Goal: Share content: Share content

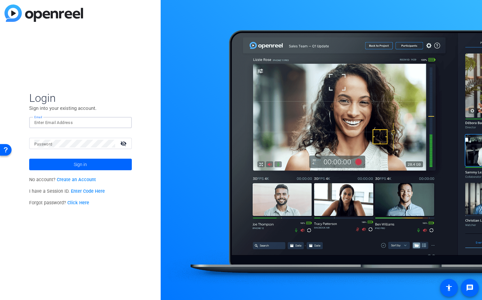
click at [120, 123] on img at bounding box center [121, 123] width 4 height 8
type input "[EMAIL_ADDRESS][DOMAIN_NAME]"
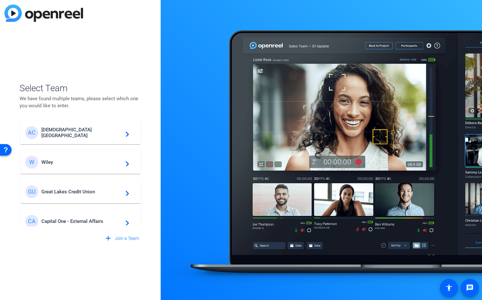
click at [81, 189] on span "Great Lakes Credit Union" at bounding box center [81, 192] width 80 height 6
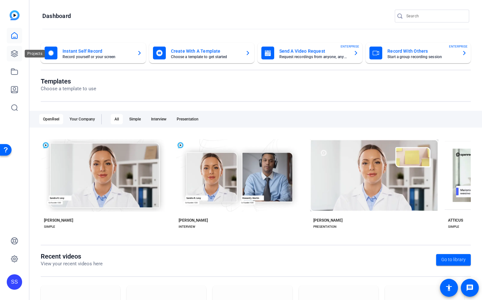
click at [11, 53] on icon at bounding box center [15, 54] width 8 height 8
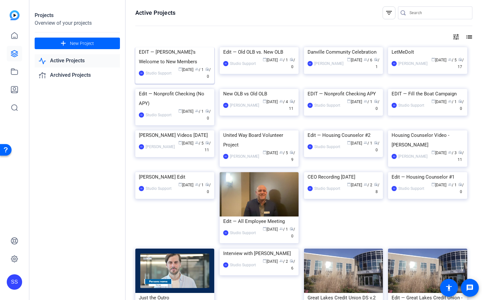
click at [177, 47] on img at bounding box center [174, 47] width 79 height 0
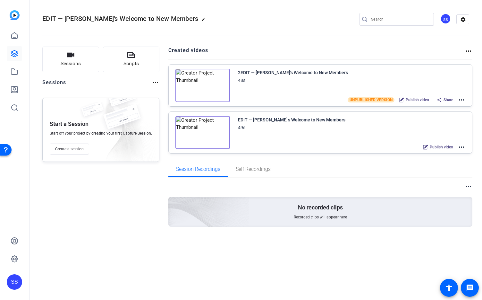
click at [460, 99] on mat-icon "more_horiz" at bounding box center [462, 100] width 8 height 8
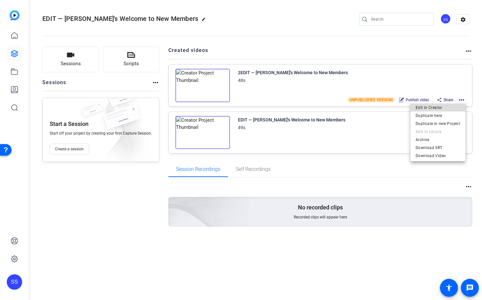
click at [447, 107] on span "Edit in Creator" at bounding box center [438, 108] width 45 height 8
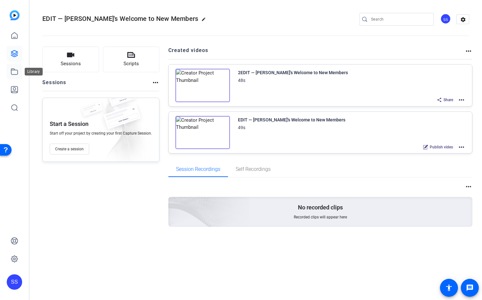
click at [18, 73] on link at bounding box center [14, 71] width 15 height 15
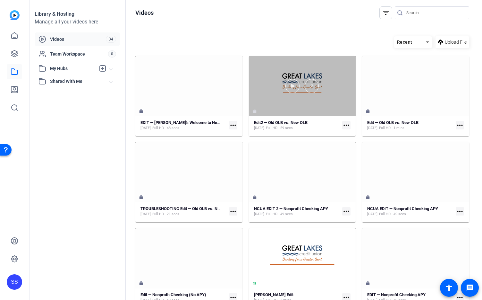
click at [308, 105] on div at bounding box center [302, 86] width 107 height 60
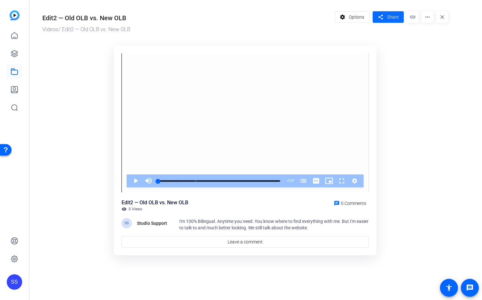
click at [384, 21] on mat-icon "share" at bounding box center [381, 17] width 8 height 9
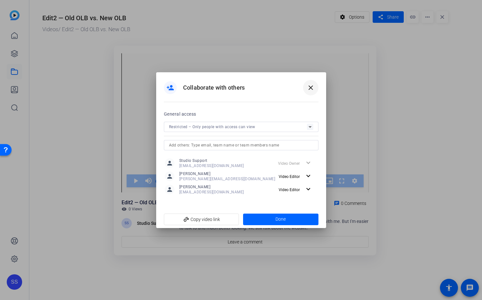
click at [310, 89] on mat-icon "close" at bounding box center [311, 88] width 8 height 8
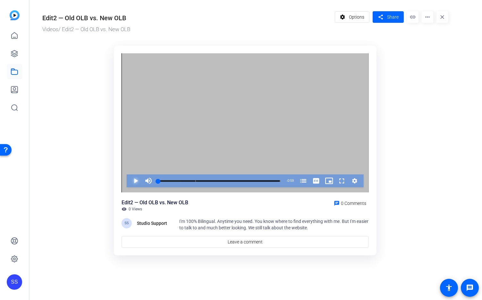
click at [129, 179] on span "Video Player" at bounding box center [129, 180] width 0 height 13
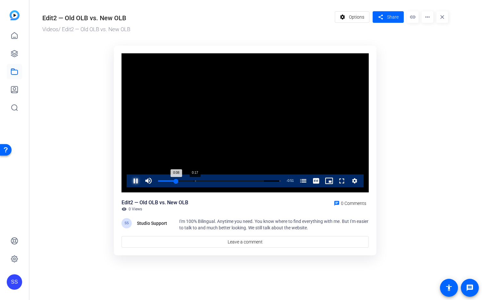
click at [193, 181] on div "Loaded : 86.62% 0:17 0:08 What Is Your Sex Life With An Old Person? (00:18)" at bounding box center [219, 181] width 122 height 2
drag, startPoint x: 199, startPoint y: 180, endPoint x: 257, endPoint y: 186, distance: 58.7
click at [257, 182] on div "Loaded : 100.00% 0:47 0:47 What Is Your Sex Life With An Old Person? (00:18)" at bounding box center [219, 181] width 122 height 2
click at [161, 180] on div "Loaded : 100.00% 0:00 0:50 What Is Your Sex Life With An Old Person? (00:18)" at bounding box center [219, 181] width 122 height 2
click at [129, 181] on span "Video Player" at bounding box center [129, 180] width 0 height 13
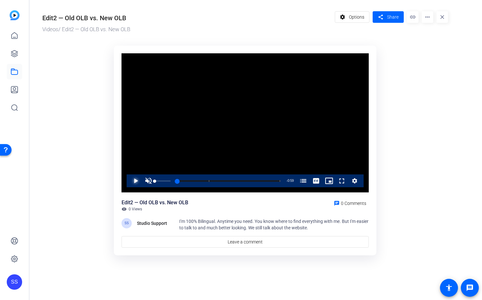
drag, startPoint x: 166, startPoint y: 182, endPoint x: 152, endPoint y: 183, distance: 14.8
click at [152, 182] on div "Play Unmute 0% Current Time 0:00 / Duration 0:59 Loaded : 100.00% 0:00 0:00 Wha…" at bounding box center [245, 180] width 237 height 13
click at [129, 184] on span "Video Player" at bounding box center [129, 180] width 0 height 13
click at [146, 178] on span "Video Player" at bounding box center [148, 180] width 13 height 13
click at [129, 180] on span "Video Player" at bounding box center [129, 180] width 0 height 13
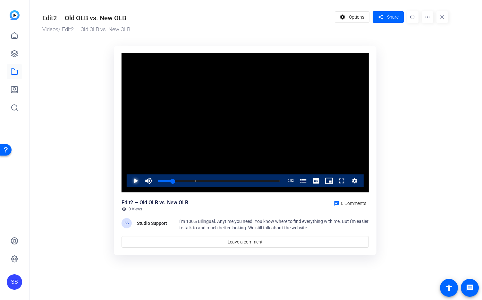
click at [129, 181] on span "Video Player" at bounding box center [129, 180] width 0 height 13
click at [129, 180] on span "Video Player" at bounding box center [129, 180] width 0 height 13
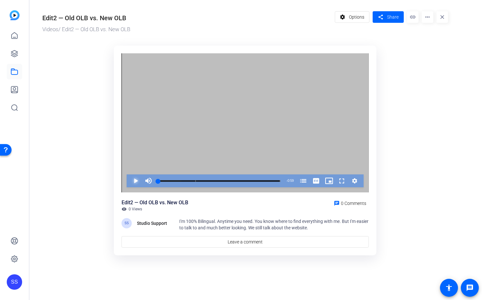
click at [129, 181] on span "Video Player" at bounding box center [129, 180] width 0 height 13
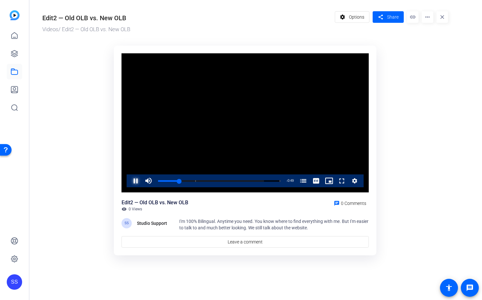
click at [129, 182] on span "Video Player" at bounding box center [129, 180] width 0 height 13
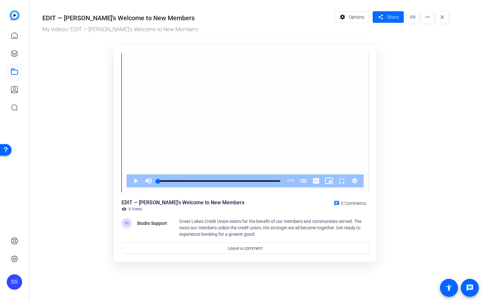
click at [396, 17] on span "Share" at bounding box center [393, 17] width 12 height 7
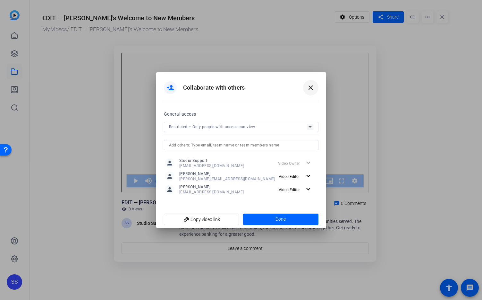
click at [0, 0] on mat-icon "close" at bounding box center [0, 0] width 0 height 0
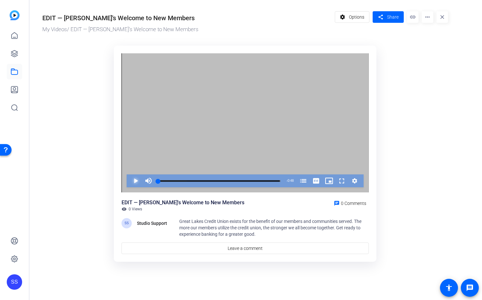
click at [129, 181] on span "Video Player" at bounding box center [129, 180] width 0 height 13
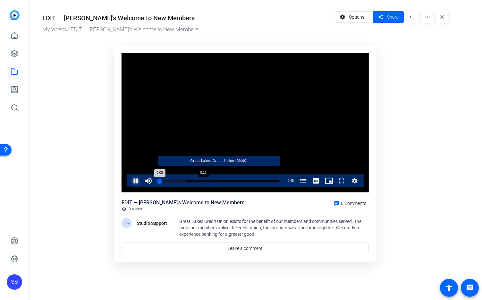
click at [207, 181] on div "Loaded : 23.10% 0:18 0:00 Great Lakes Credit Union (00:00)" at bounding box center [219, 181] width 122 height 2
drag, startPoint x: 239, startPoint y: 180, endPoint x: 244, endPoint y: 180, distance: 4.5
click at [240, 180] on div "Progress Bar" at bounding box center [219, 180] width 122 height 3
click at [265, 180] on div "Loaded : 0.00% 0:42 0:42 Great Lakes Credit Union (00:00)" at bounding box center [219, 181] width 122 height 2
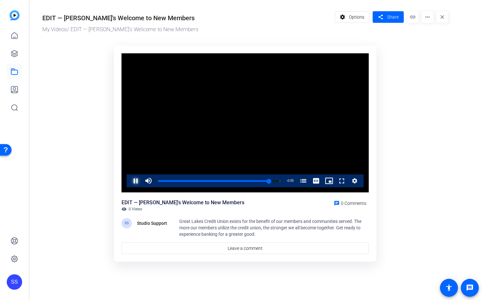
click at [129, 180] on span "Video Player" at bounding box center [129, 180] width 0 height 13
click at [185, 183] on div "Progress Bar" at bounding box center [219, 184] width 122 height 5
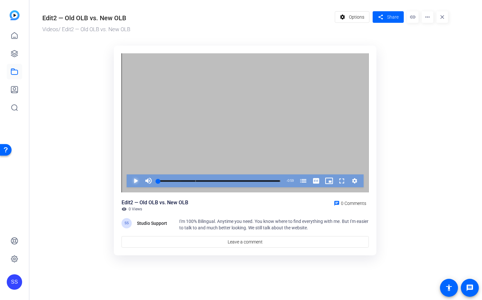
click at [129, 182] on span "Video Player" at bounding box center [129, 180] width 0 height 13
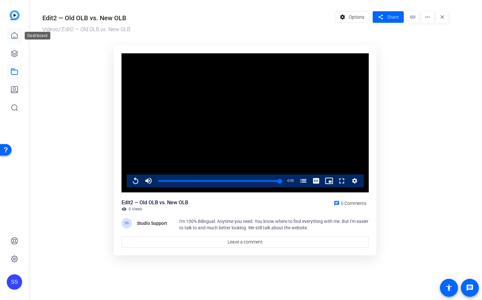
click at [16, 37] on icon at bounding box center [15, 36] width 8 height 8
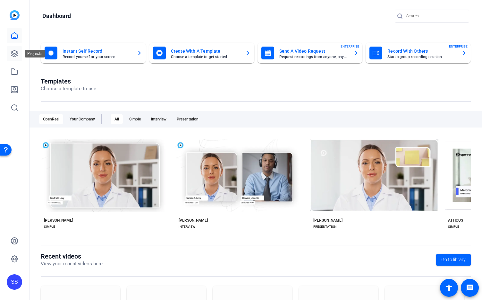
click at [14, 54] on icon at bounding box center [15, 54] width 8 height 8
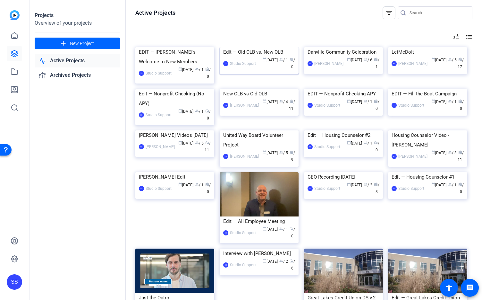
click at [271, 47] on img at bounding box center [259, 47] width 79 height 0
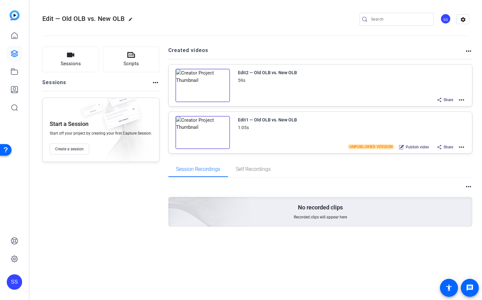
click at [462, 99] on mat-icon "more_horiz" at bounding box center [462, 100] width 8 height 8
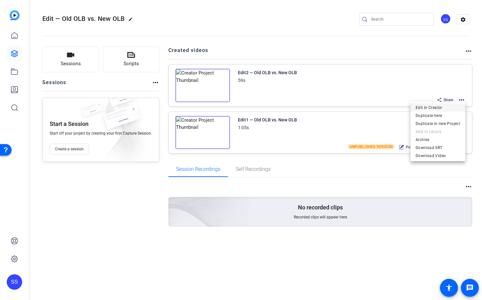
click at [453, 106] on span "Edit in Creator" at bounding box center [438, 108] width 45 height 8
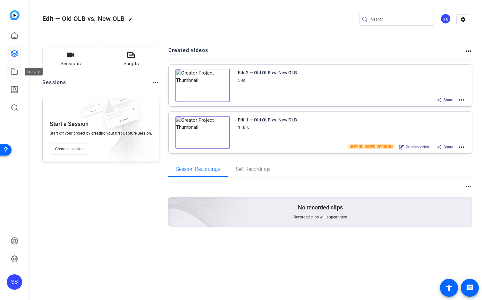
click at [21, 71] on link at bounding box center [14, 71] width 15 height 15
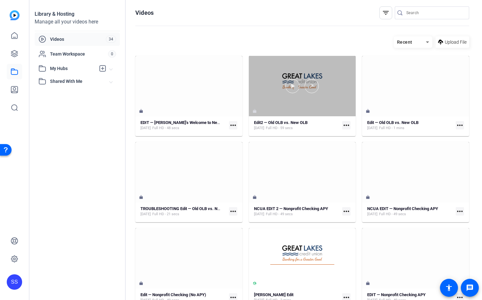
click at [275, 68] on div at bounding box center [302, 86] width 107 height 60
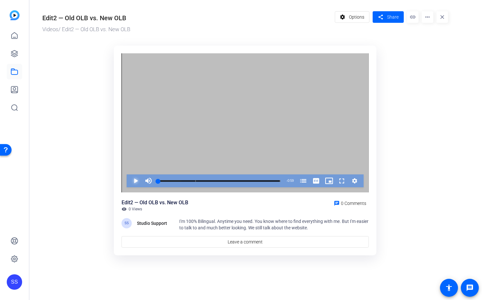
click at [129, 182] on span "Video Player" at bounding box center [129, 180] width 0 height 13
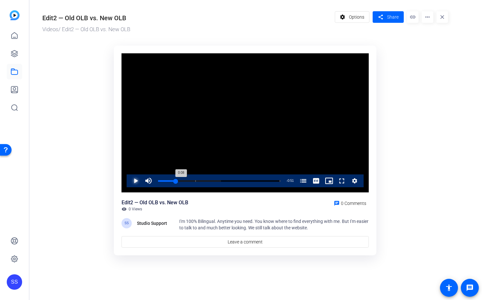
click at [175, 180] on div "Loaded : 51.39% 0:08 0:08 What Is Your Sex Life With An Old Person? (00:18)" at bounding box center [219, 181] width 122 height 2
click at [129, 180] on span "Video Player" at bounding box center [129, 180] width 0 height 13
click at [18, 54] on link at bounding box center [14, 53] width 15 height 15
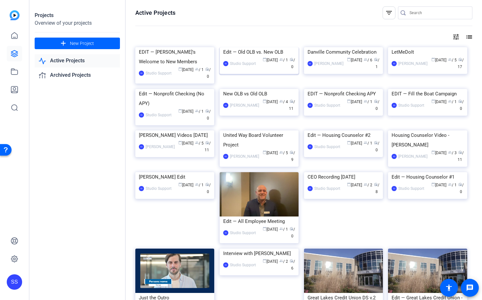
click at [246, 47] on img at bounding box center [259, 47] width 79 height 0
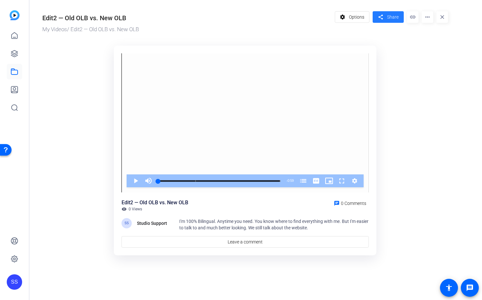
click at [398, 17] on span "Share" at bounding box center [393, 17] width 12 height 7
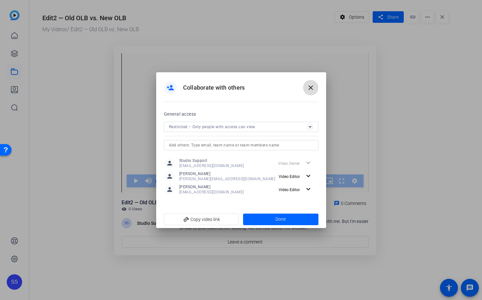
click at [310, 89] on mat-icon "close" at bounding box center [311, 88] width 8 height 8
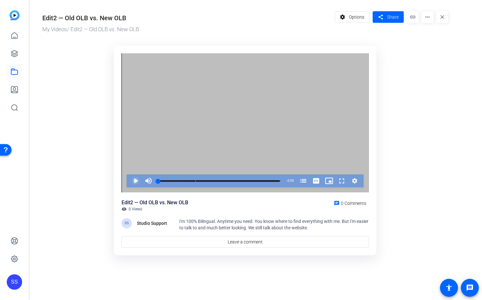
click at [129, 184] on span "Video Player" at bounding box center [129, 180] width 0 height 13
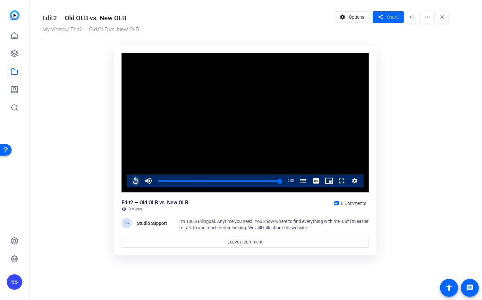
click at [129, 182] on span "Video Player" at bounding box center [129, 180] width 0 height 13
click at [380, 16] on mat-icon "share" at bounding box center [381, 17] width 8 height 9
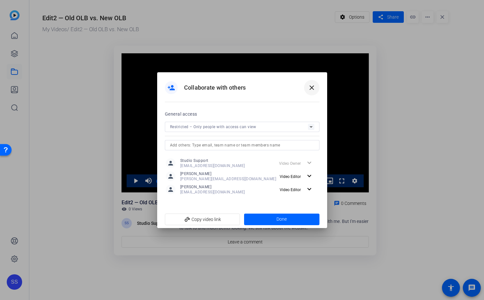
click at [309, 85] on mat-icon "close" at bounding box center [312, 88] width 8 height 8
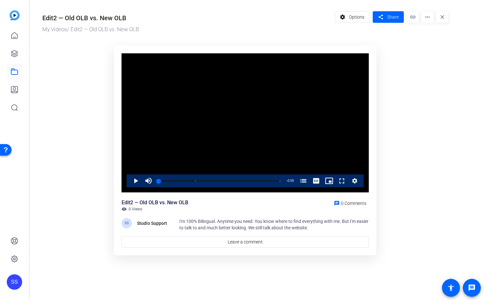
click at [13, 280] on div "SS" at bounding box center [14, 281] width 15 height 15
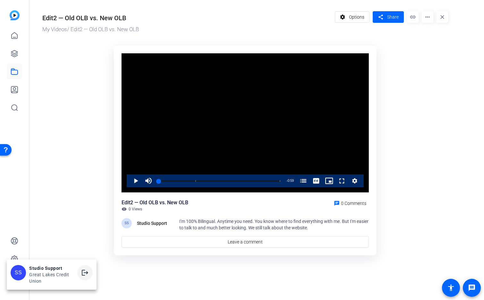
click at [87, 273] on mat-icon "logout" at bounding box center [85, 272] width 8 height 8
